Goal: Communication & Community: Connect with others

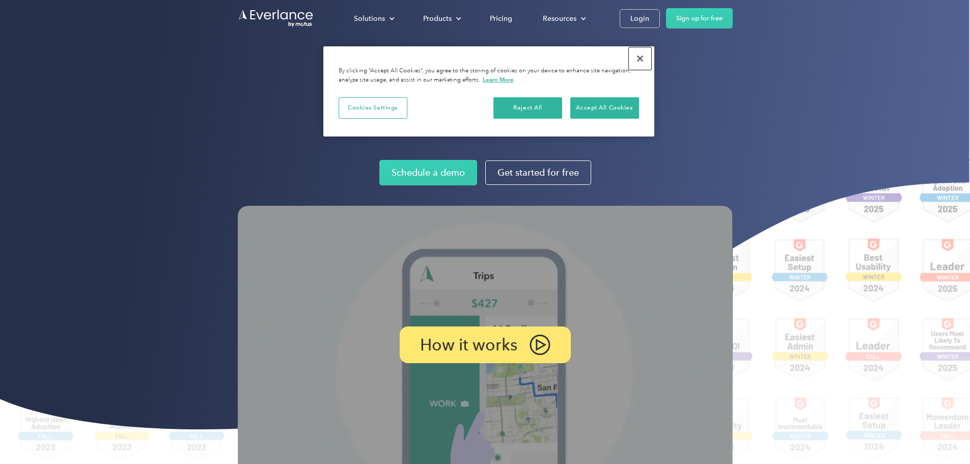
click at [645, 59] on button "Close" at bounding box center [640, 58] width 22 height 22
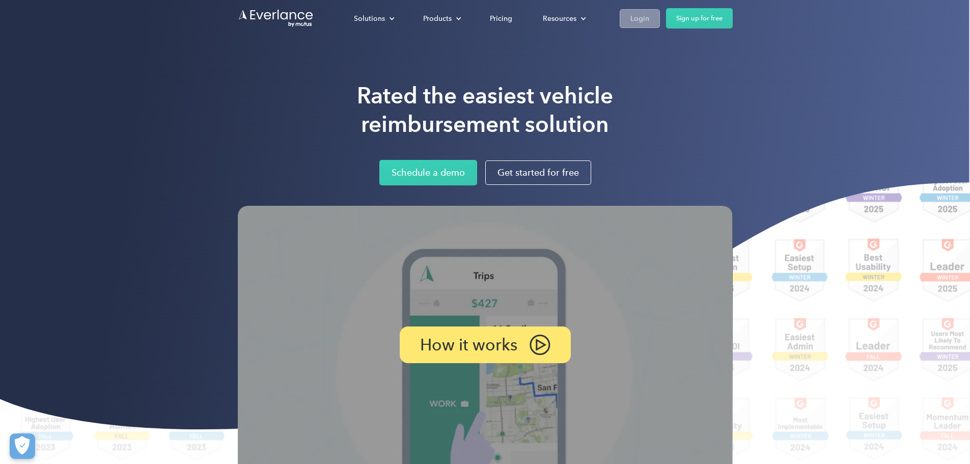
click at [660, 23] on link "Login" at bounding box center [640, 18] width 40 height 19
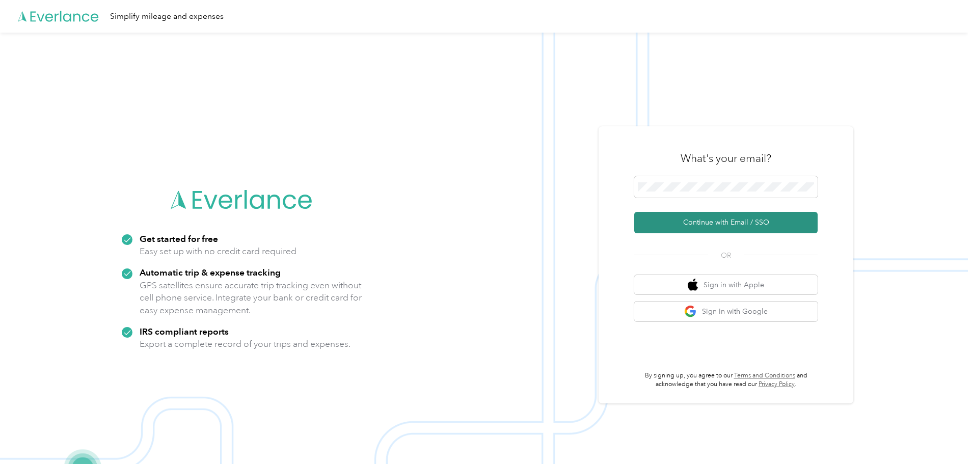
click at [720, 216] on button "Continue with Email / SSO" at bounding box center [725, 222] width 183 height 21
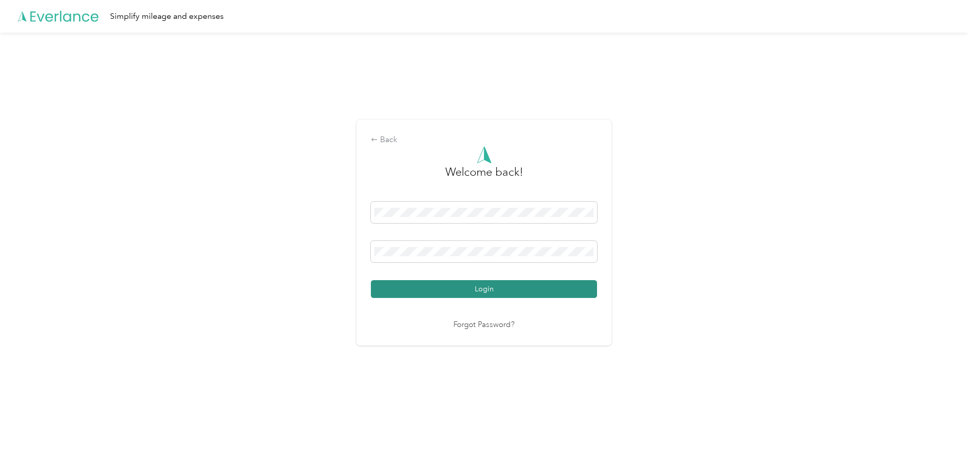
click at [491, 288] on button "Login" at bounding box center [484, 289] width 226 height 18
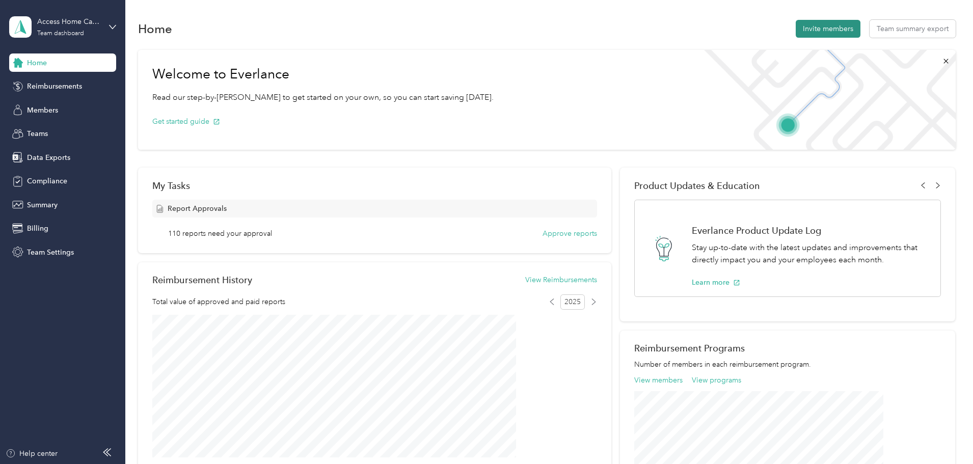
click at [796, 35] on button "Invite members" at bounding box center [828, 29] width 65 height 18
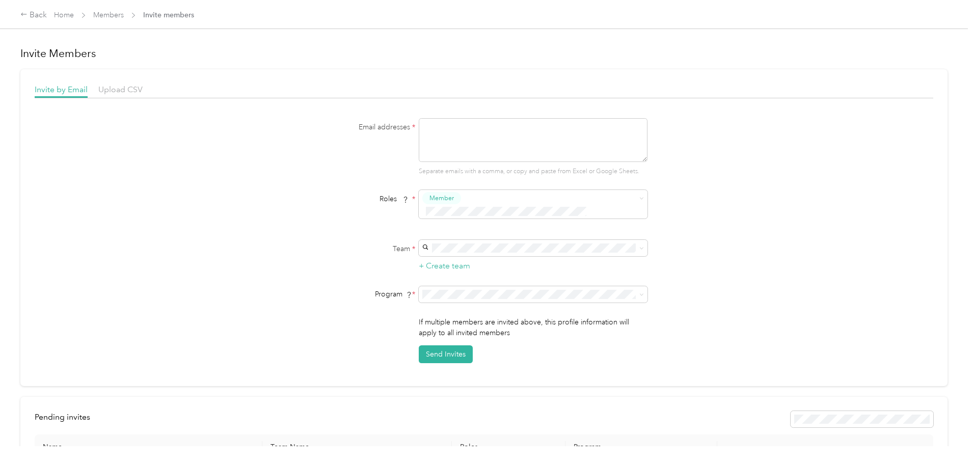
click at [488, 135] on textarea at bounding box center [533, 140] width 229 height 44
type textarea "becky.rn@accesshomecaresolutions.com"
click at [480, 240] on span at bounding box center [533, 248] width 229 height 16
click at [489, 250] on span "Access Home Care Solutions (Main organization)" at bounding box center [502, 253] width 156 height 9
click at [445, 345] on button "Send Invites" at bounding box center [446, 354] width 54 height 18
